Goal: Information Seeking & Learning: Check status

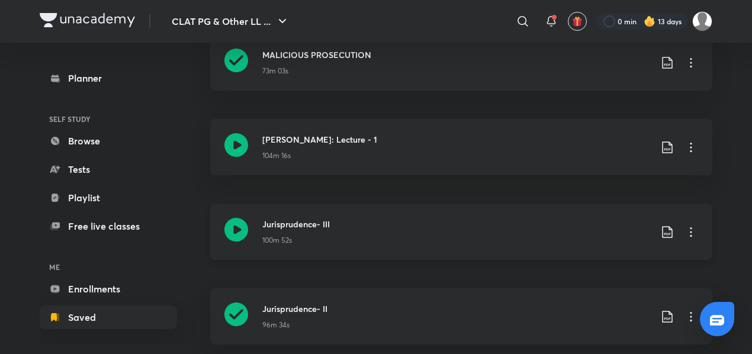
click at [358, 243] on div "100m 52s" at bounding box center [456, 237] width 388 height 15
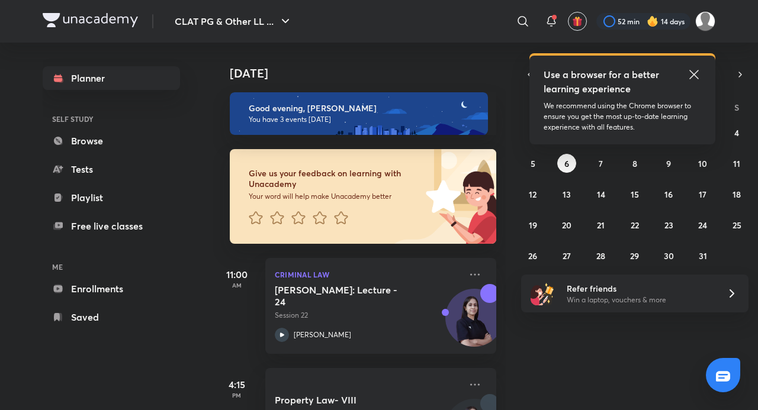
click at [699, 71] on icon at bounding box center [694, 75] width 14 height 14
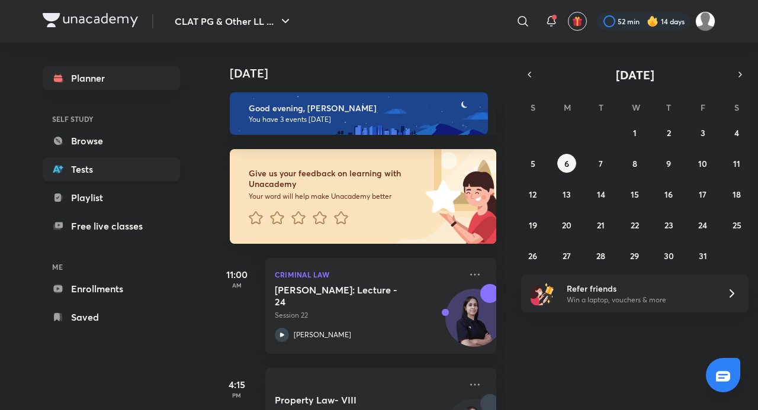
click at [83, 164] on link "Tests" at bounding box center [111, 170] width 137 height 24
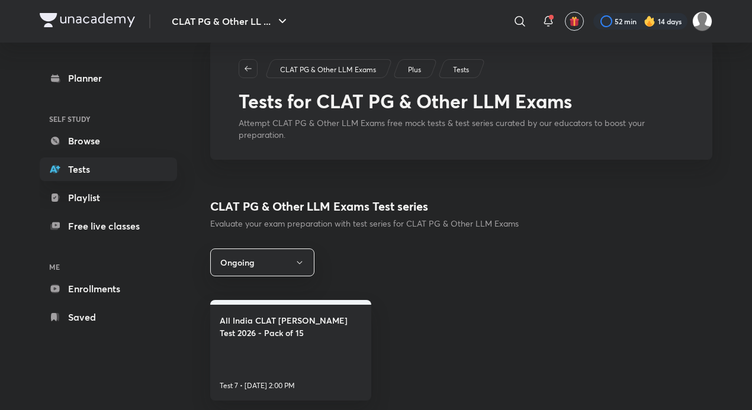
scroll to position [30, 0]
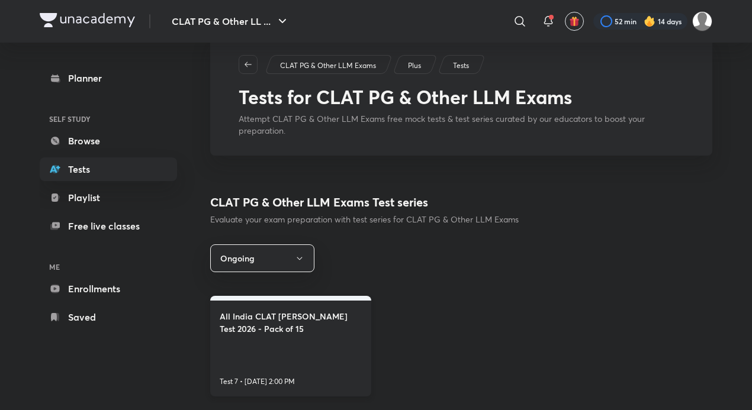
click at [289, 320] on h4 "All India CLAT PG Mock Test 2026 - Pack of 15" at bounding box center [291, 322] width 142 height 25
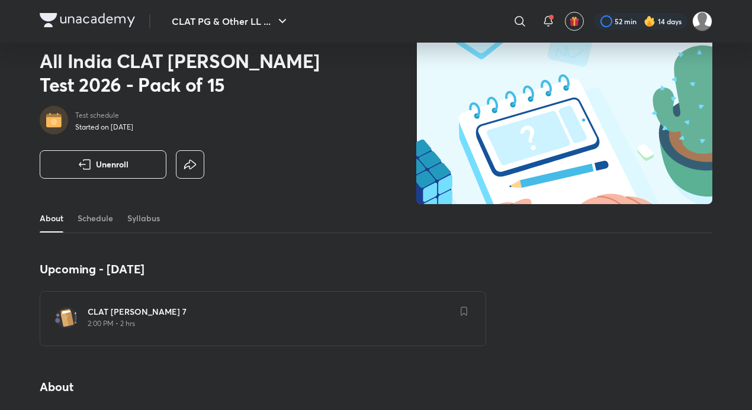
scroll to position [118, 0]
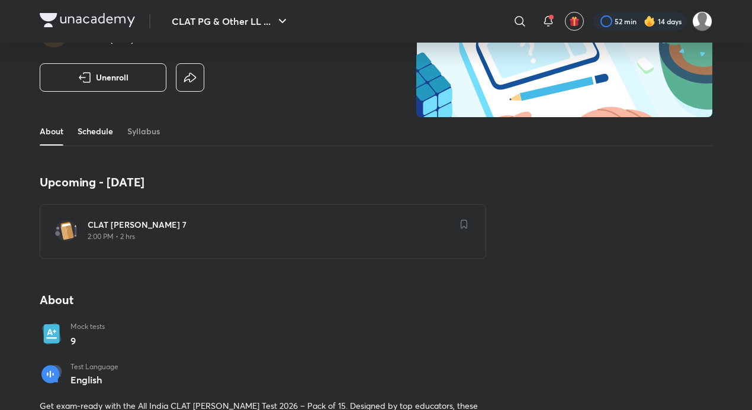
click at [104, 128] on link "Schedule" at bounding box center [96, 131] width 36 height 28
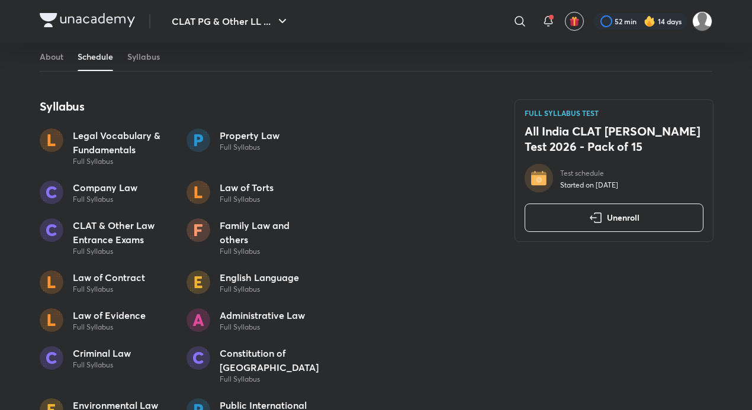
scroll to position [563, 0]
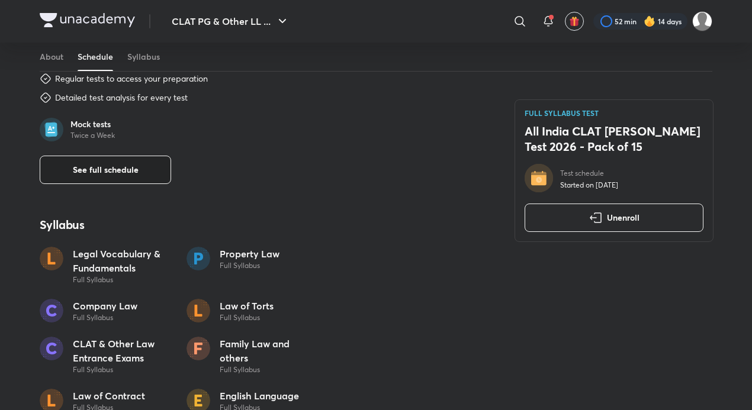
click at [146, 173] on button "See full schedule" at bounding box center [105, 170] width 131 height 28
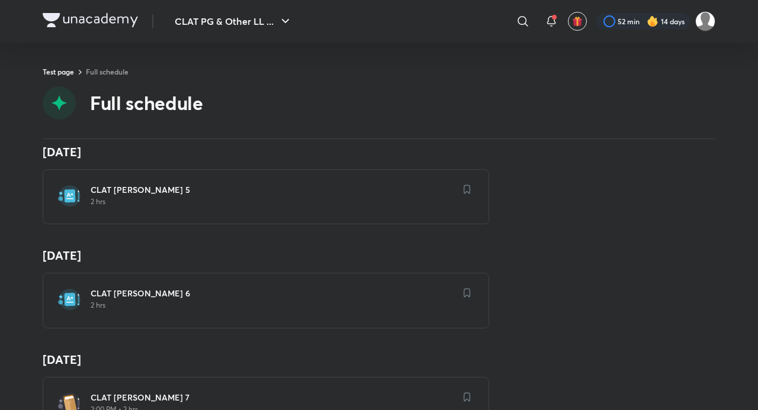
scroll to position [414, 0]
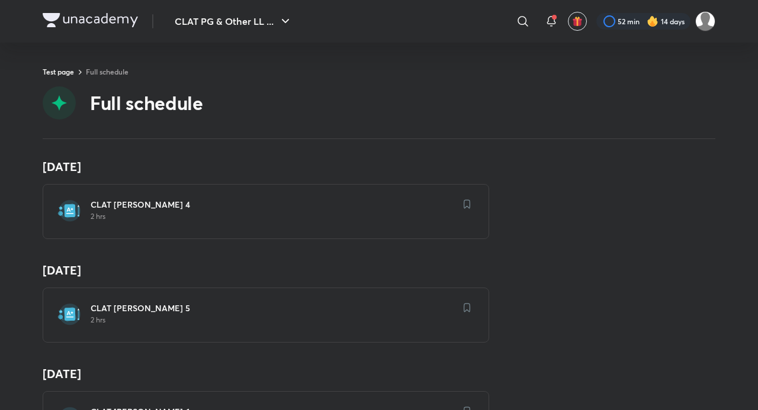
click at [117, 230] on div "CLAT PG Mock 4 2 hrs" at bounding box center [266, 211] width 446 height 55
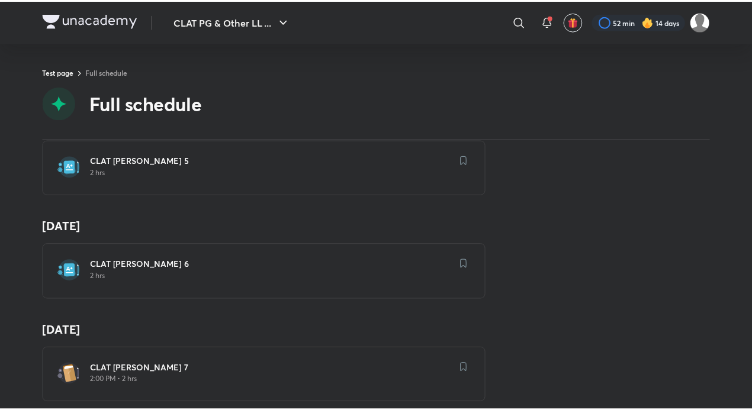
scroll to position [651, 0]
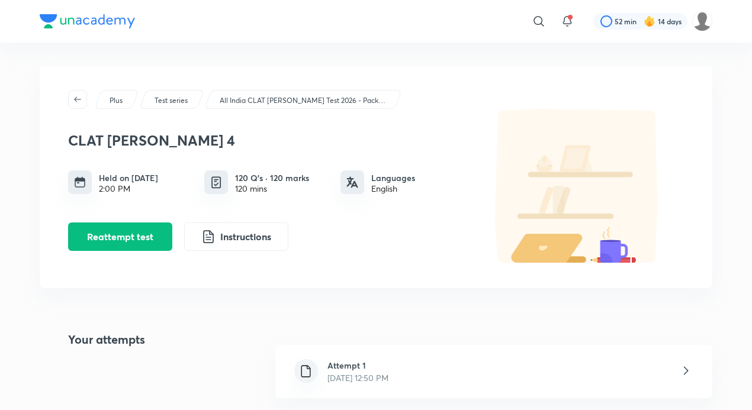
click at [364, 354] on div "Attempt 1 Oct 6, 2025, 12:50 PM" at bounding box center [493, 371] width 437 height 53
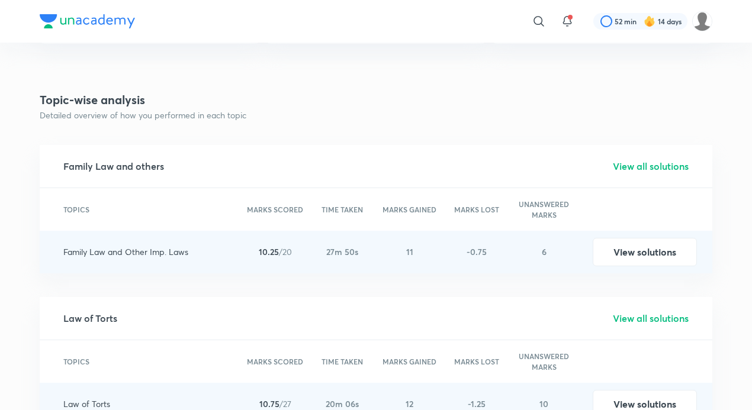
scroll to position [1243, 0]
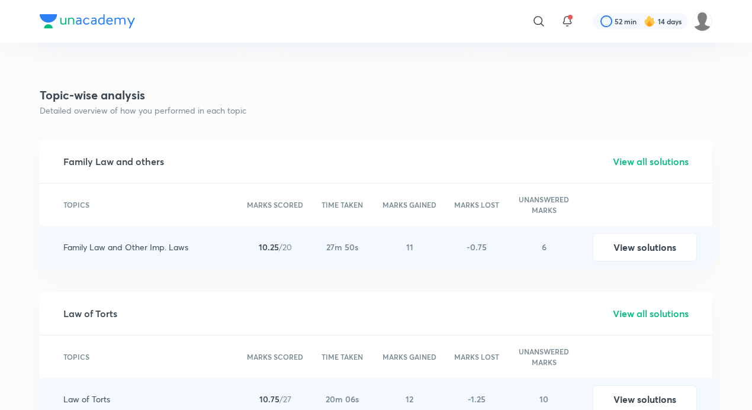
click at [641, 166] on h5 "View all solutions" at bounding box center [651, 162] width 76 height 14
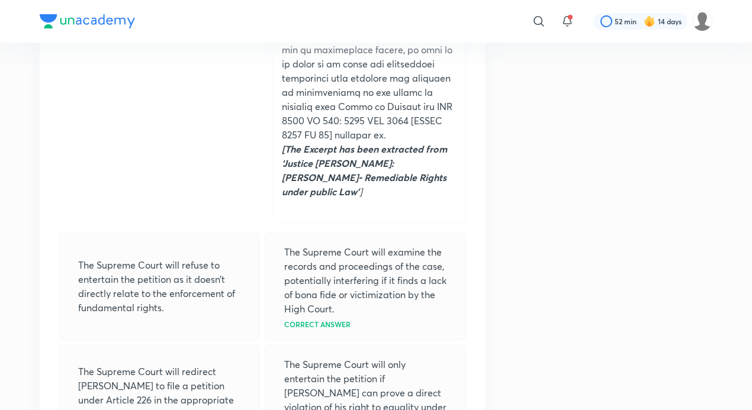
scroll to position [4619, 0]
